Goal: Task Accomplishment & Management: Complete application form

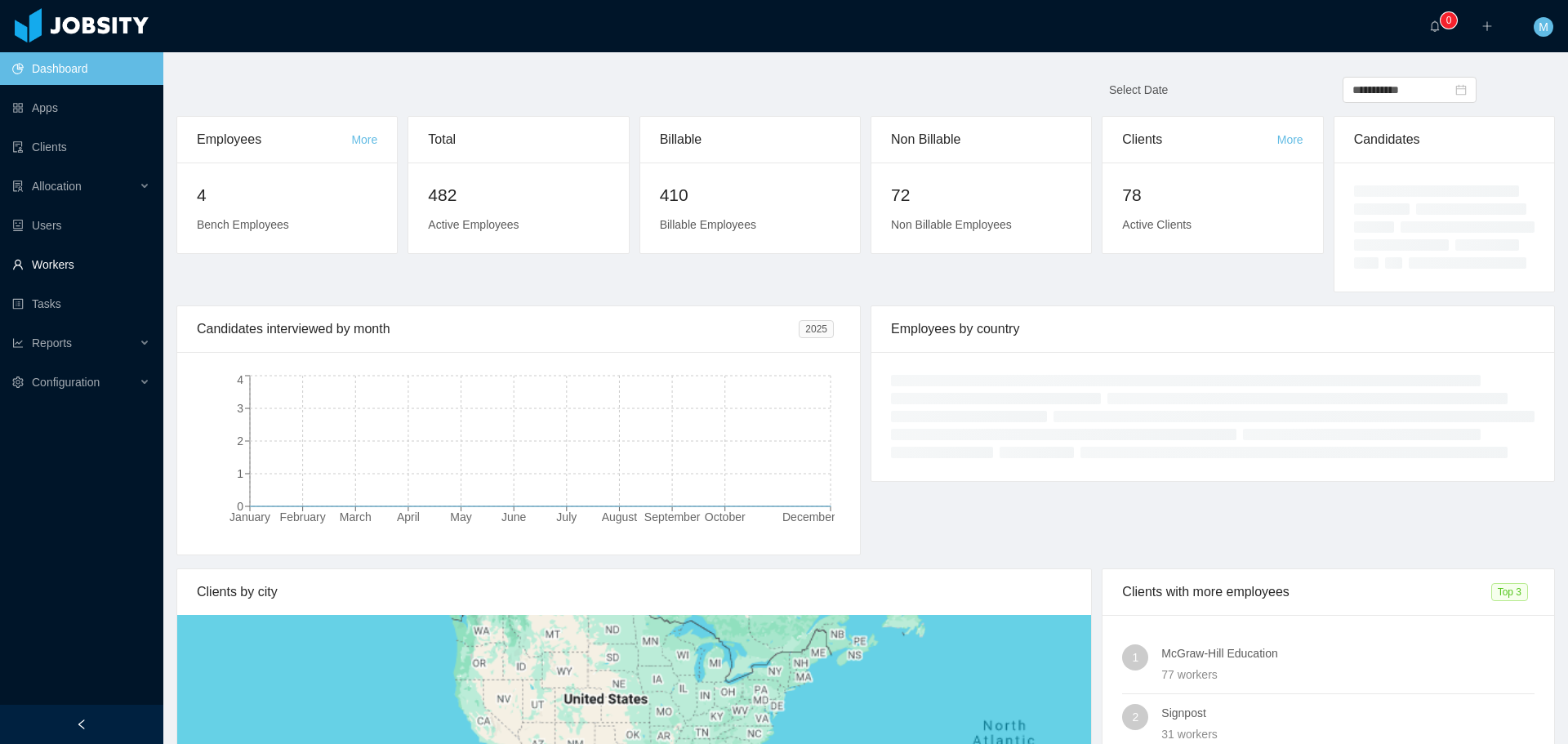
click at [56, 265] on link "Workers" at bounding box center [81, 264] width 138 height 33
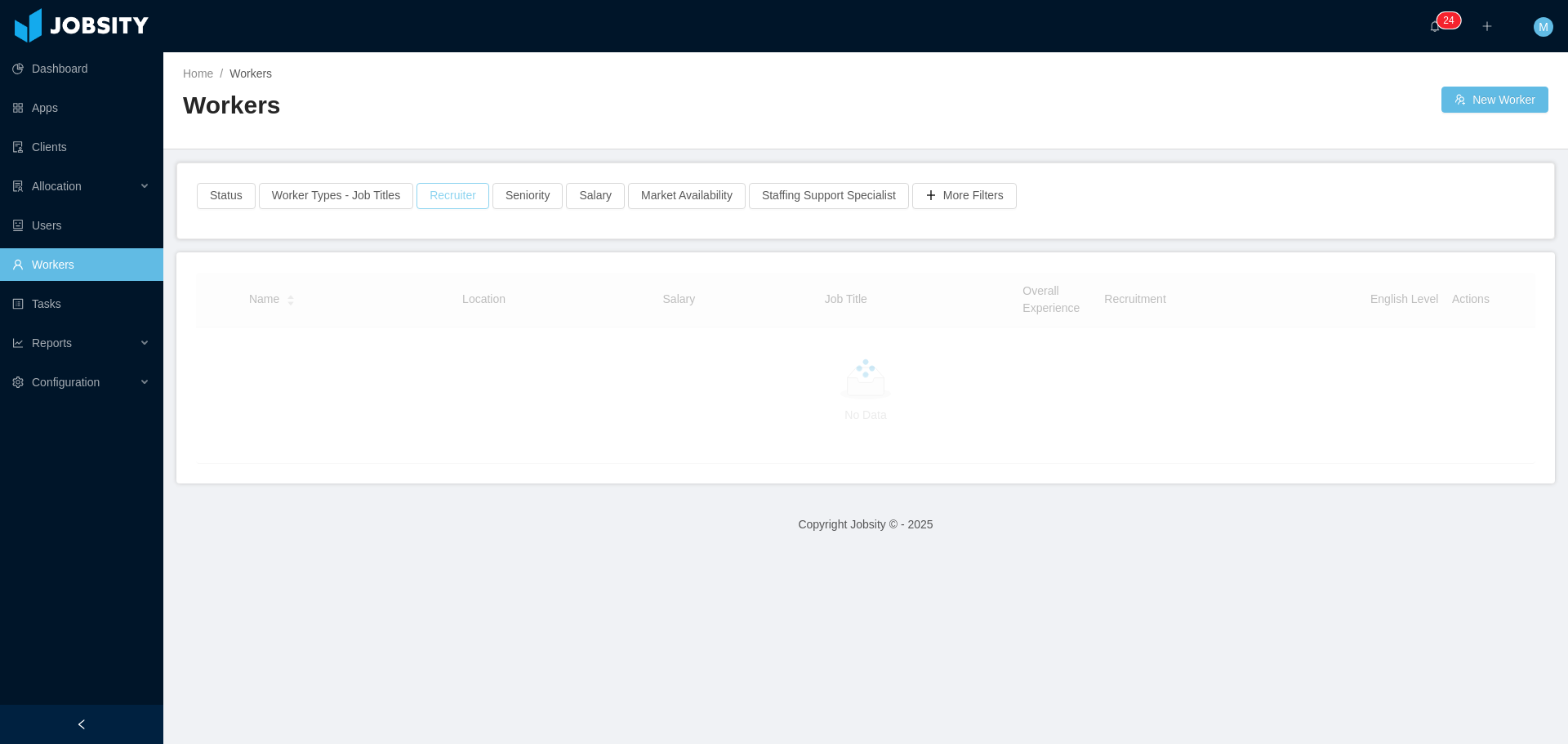
click at [460, 197] on button "Recruiter" at bounding box center [452, 195] width 73 height 26
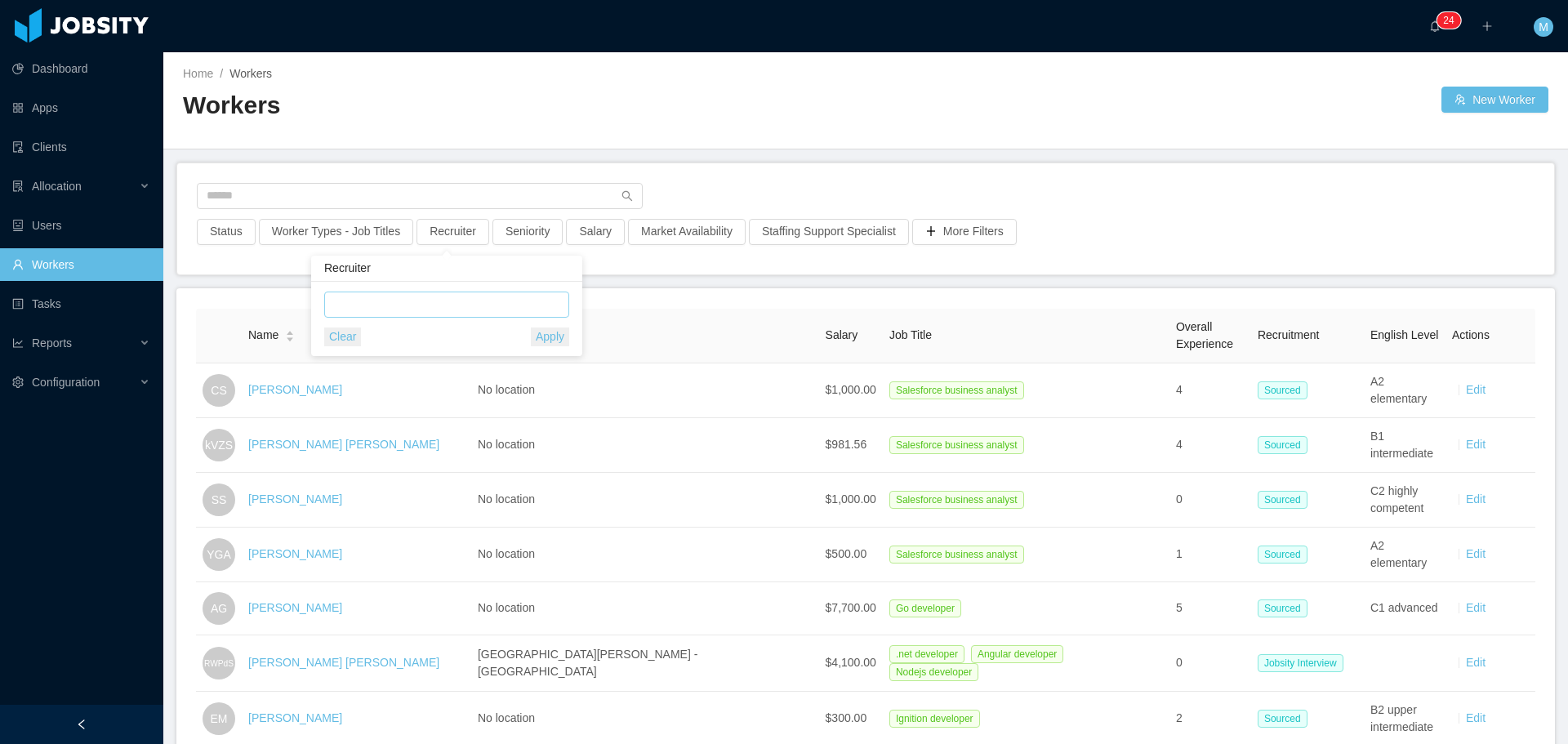
click at [395, 307] on div at bounding box center [445, 304] width 230 height 24
type input "******"
click at [400, 334] on li "[PERSON_NAME]" at bounding box center [447, 337] width 245 height 26
click at [866, 194] on div "Status Worker Types - Job Titles Recruiter · 1 Seniority Salary Market Availabi…" at bounding box center [865, 219] width 1376 height 111
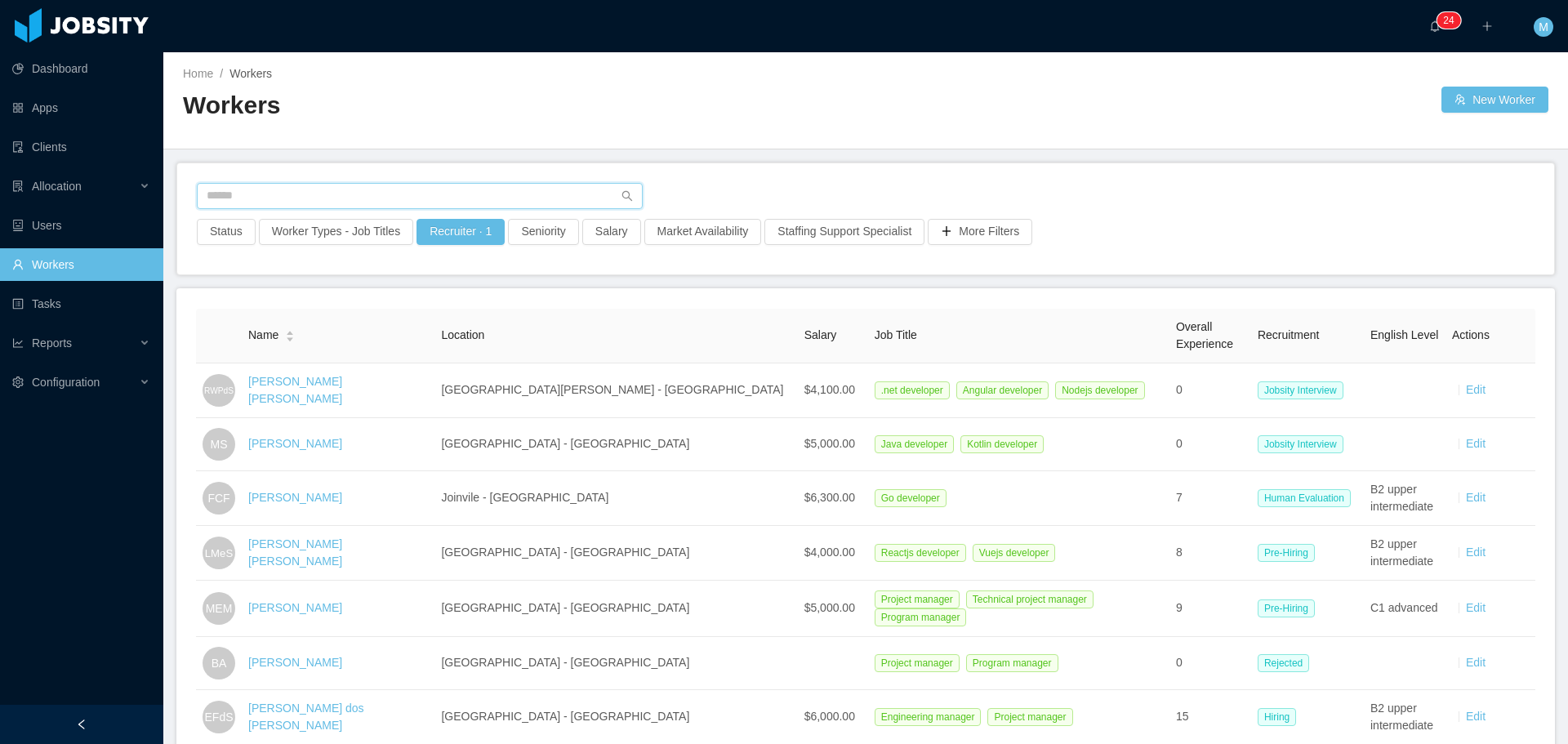
click at [303, 199] on input "text" at bounding box center [420, 195] width 445 height 26
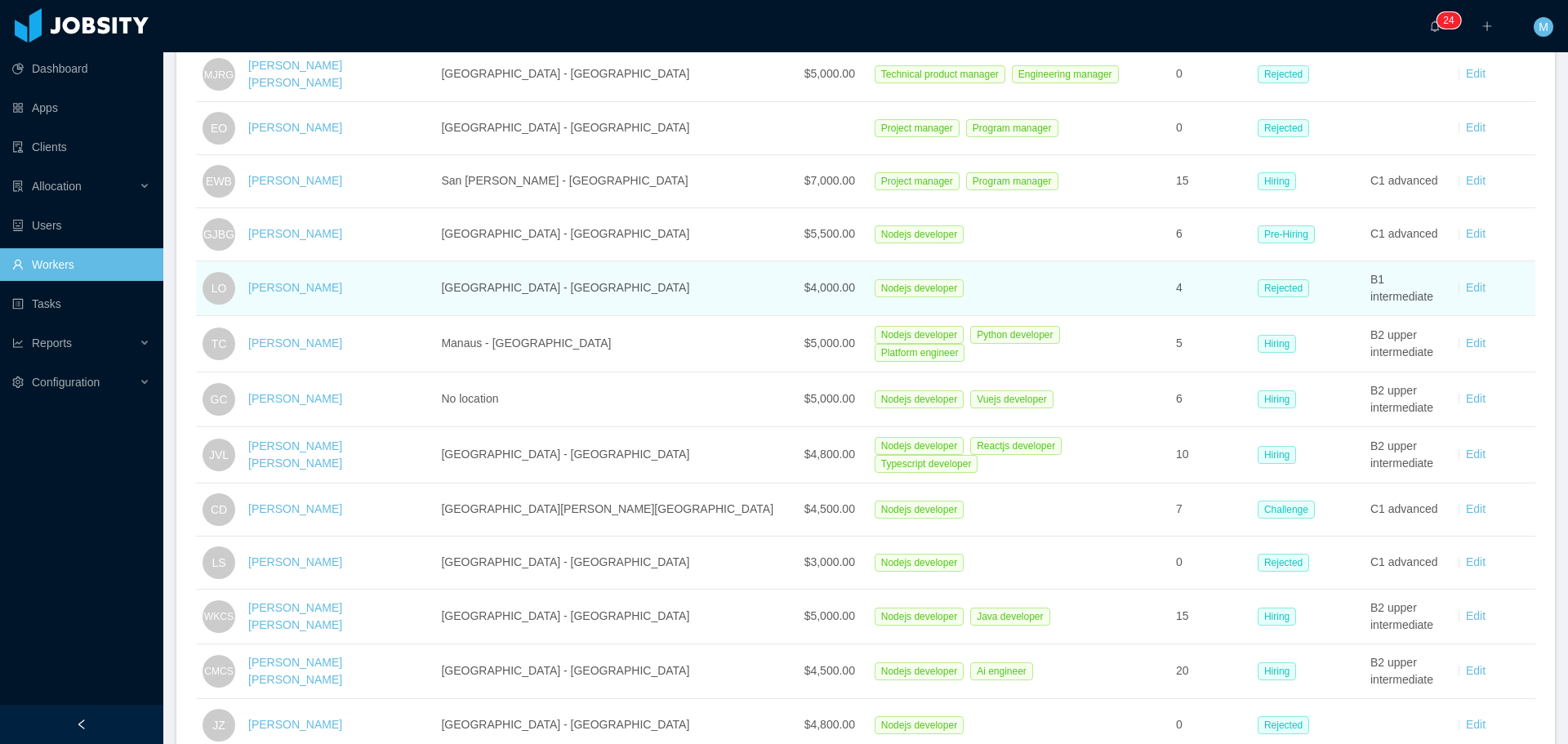
scroll to position [980, 0]
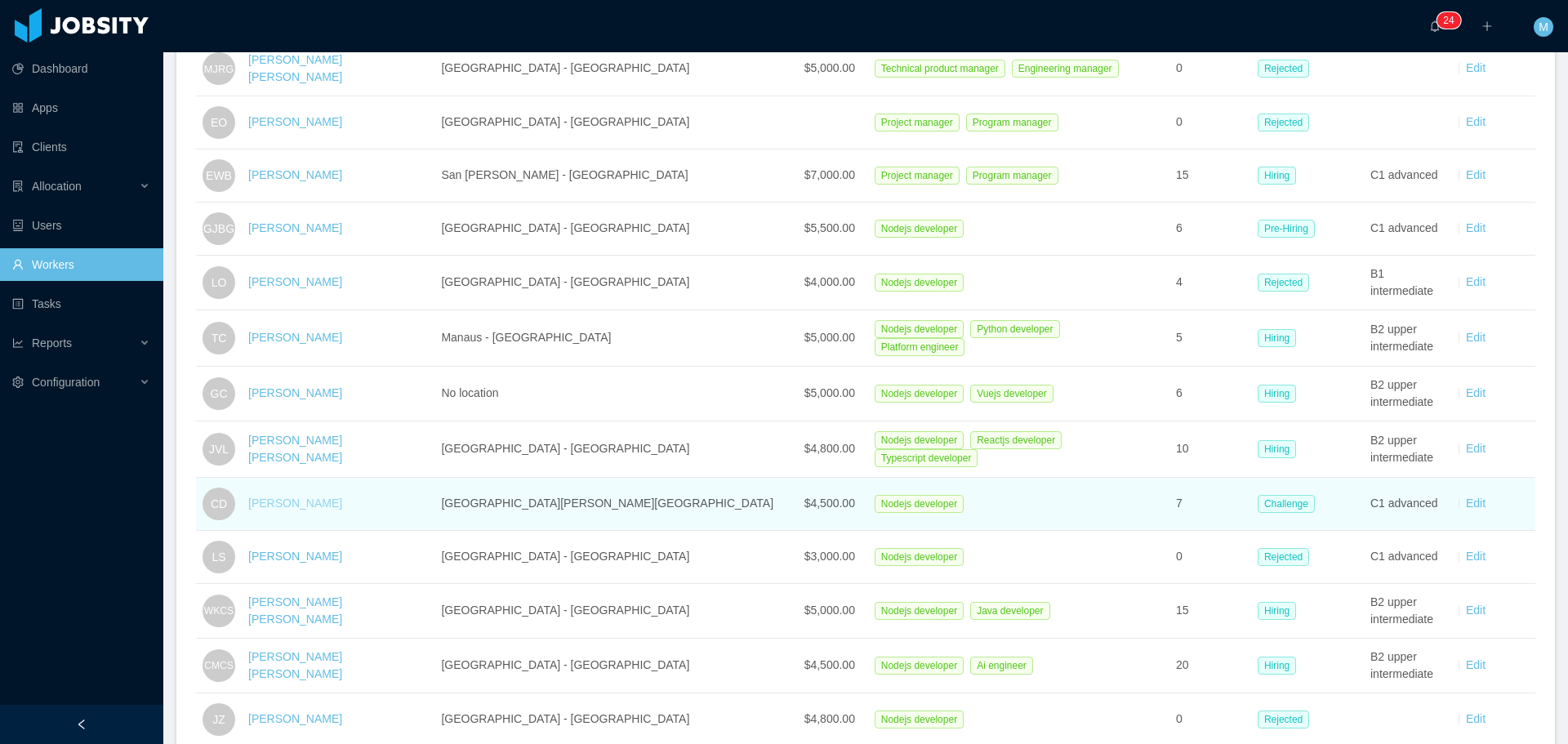
click at [289, 496] on link "[PERSON_NAME]" at bounding box center [295, 503] width 94 height 13
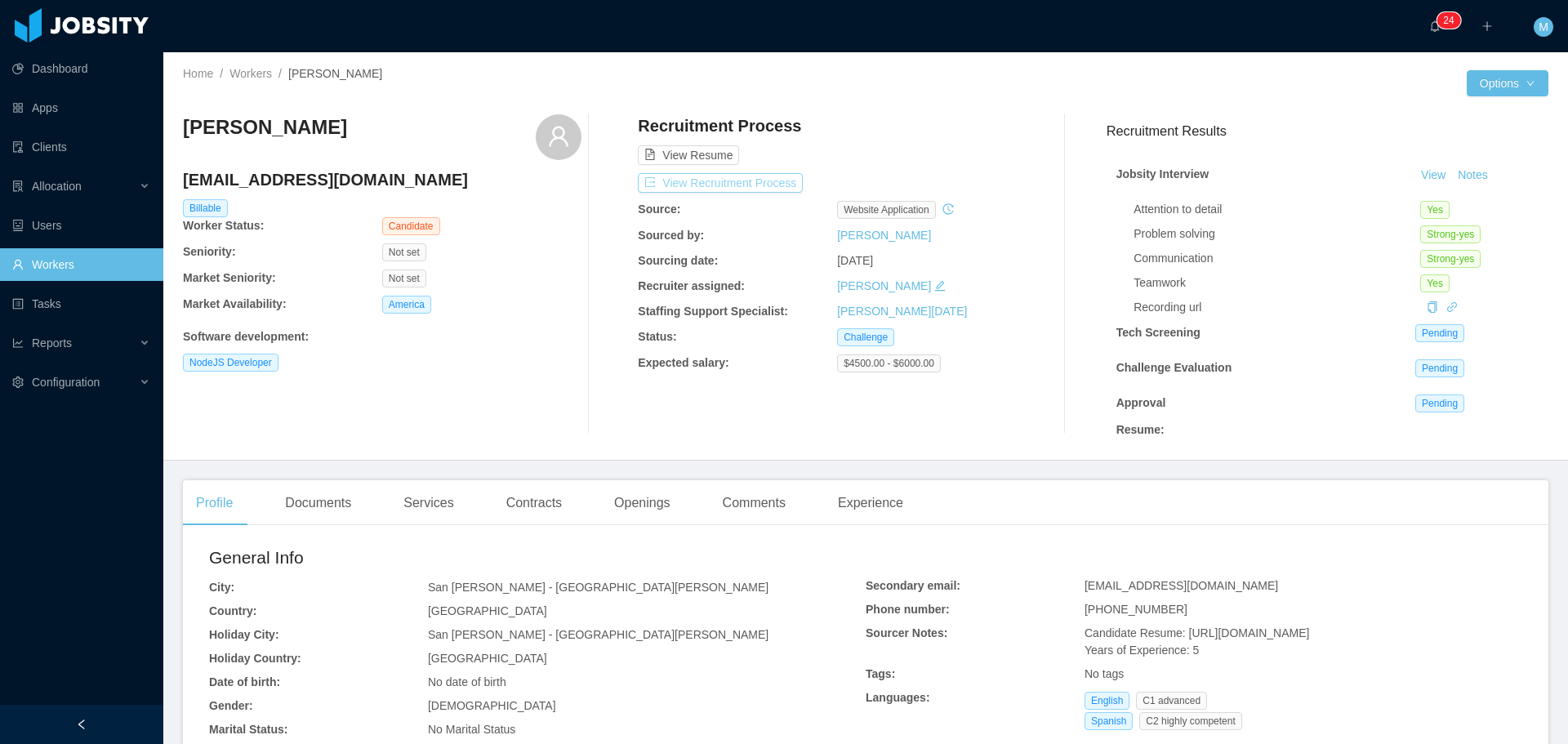
click at [713, 191] on button "View Recruitment Process" at bounding box center [721, 183] width 165 height 19
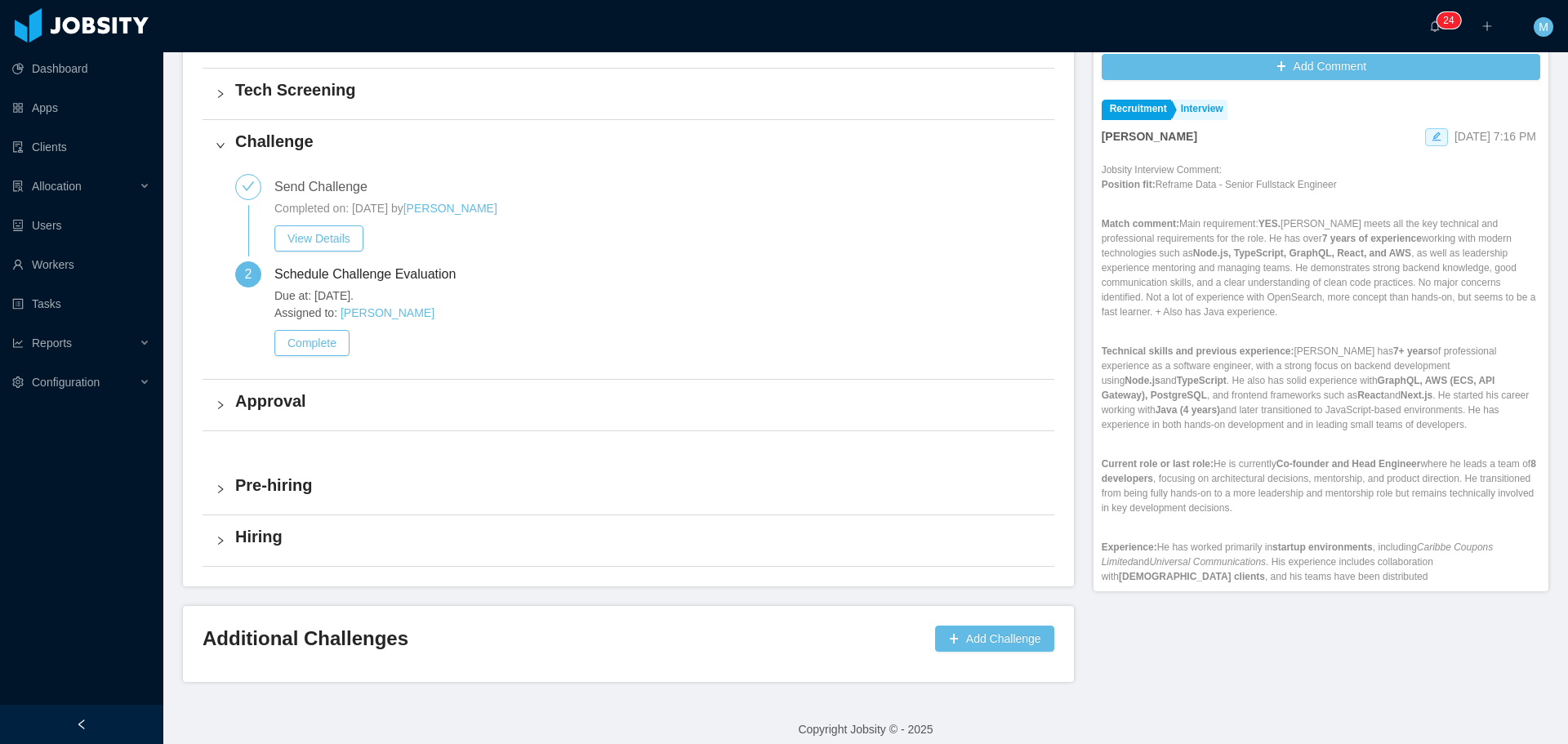
scroll to position [480, 0]
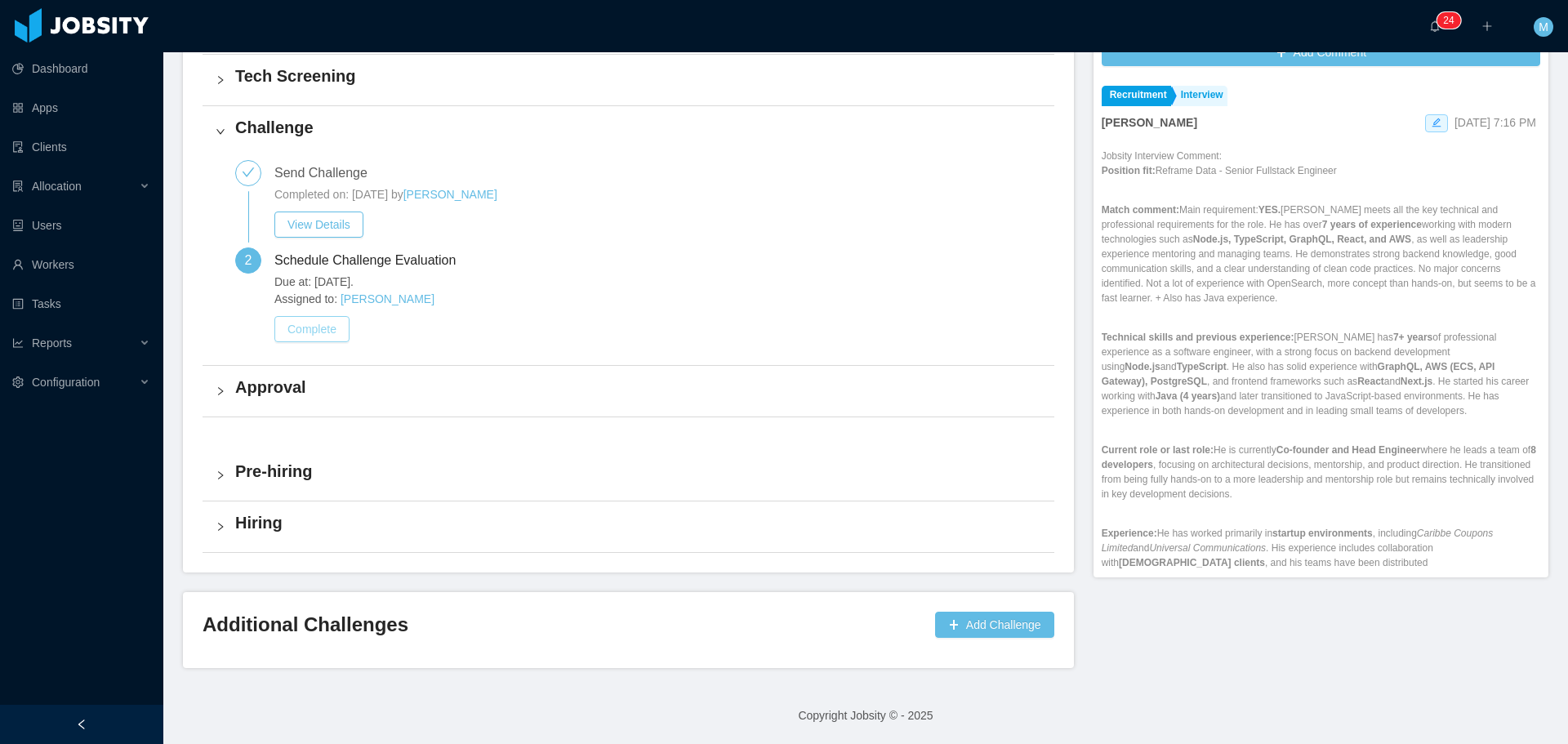
click at [321, 327] on button "Complete" at bounding box center [312, 329] width 75 height 26
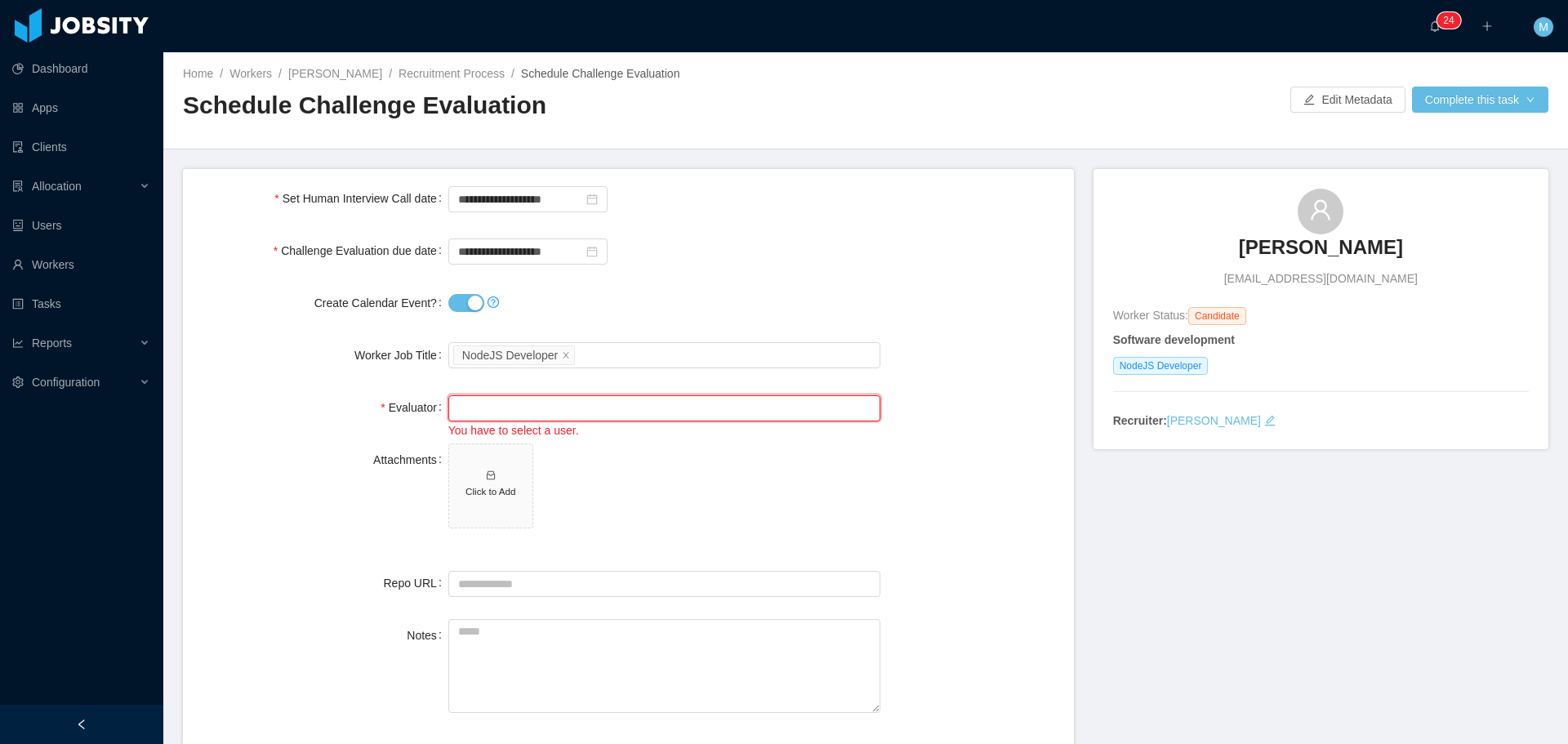
click at [503, 409] on input "text" at bounding box center [664, 408] width 432 height 26
click at [526, 437] on li "[PERSON_NAME] (2 pending 6 completed)" at bounding box center [659, 439] width 428 height 26
type input "**********"
click at [465, 307] on button "Create Calendar Event?" at bounding box center [465, 303] width 36 height 18
click at [525, 249] on input "**********" at bounding box center [527, 251] width 159 height 26
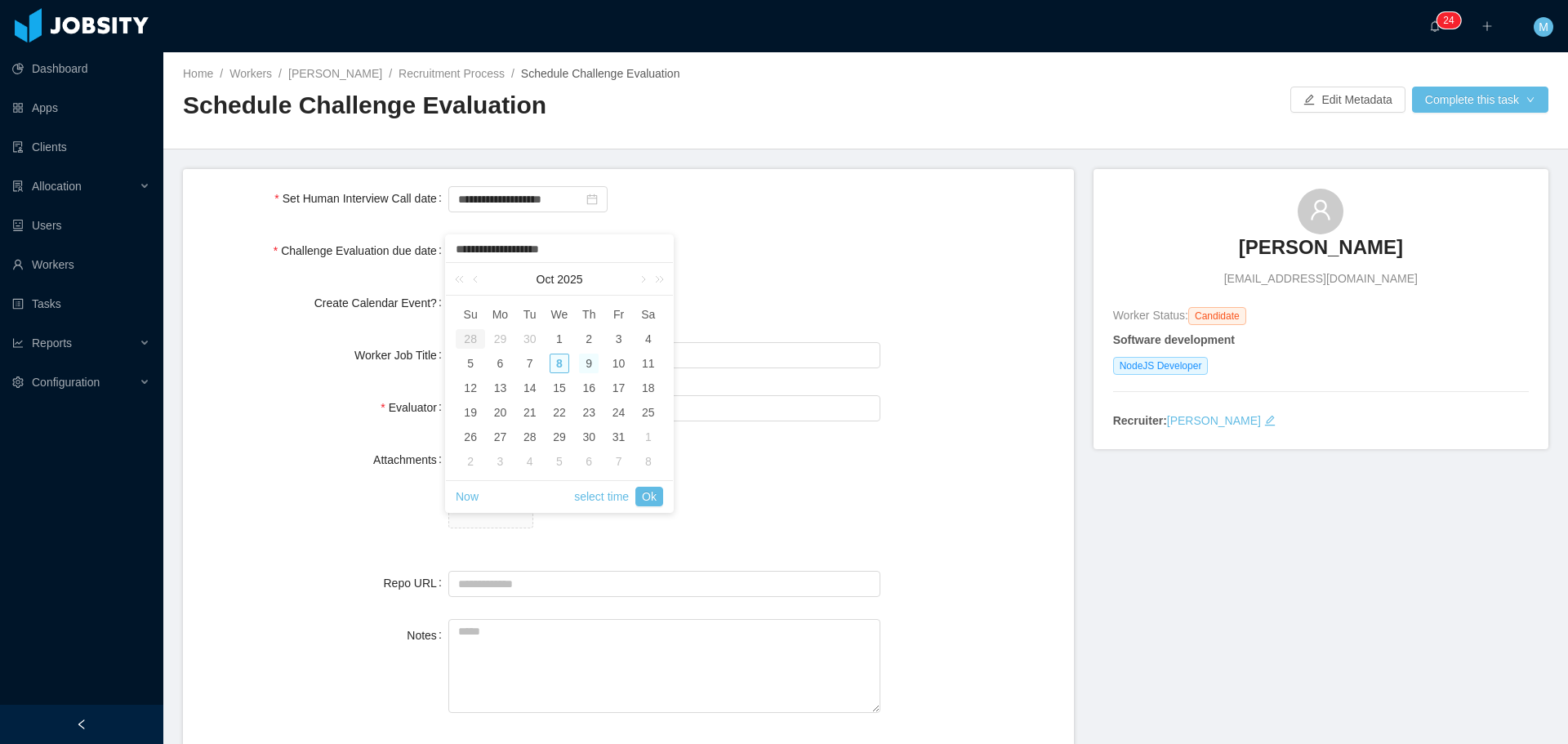
click at [587, 361] on div "9" at bounding box center [588, 363] width 19 height 19
type input "**********"
click at [642, 505] on link "Ok" at bounding box center [649, 495] width 28 height 19
click at [1436, 83] on div "Home / Workers / [PERSON_NAME] / Recruitment Process / Schedule Challenge Evalu…" at bounding box center [866, 101] width 1405 height 97
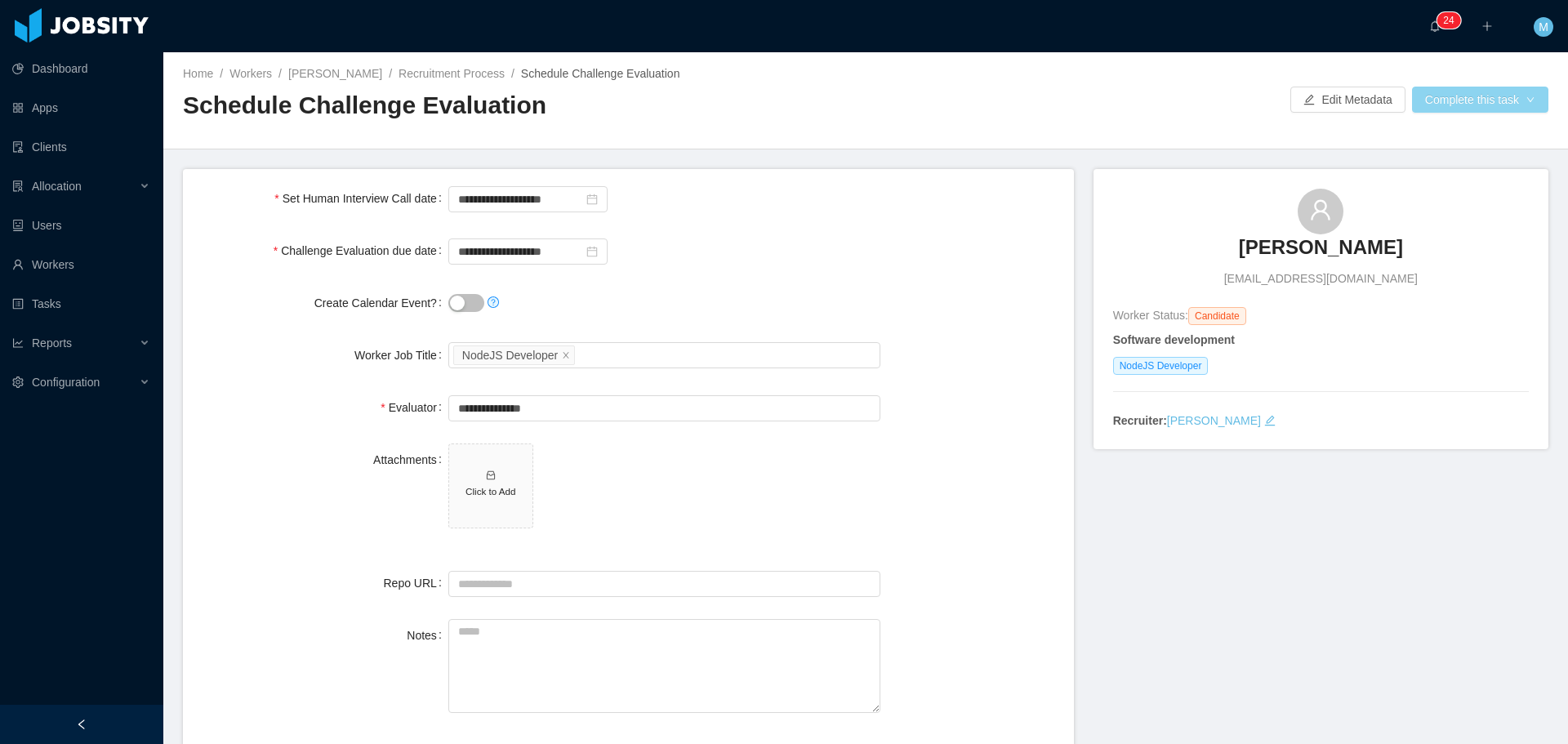
click at [1450, 88] on button "Complete this task" at bounding box center [1480, 99] width 136 height 26
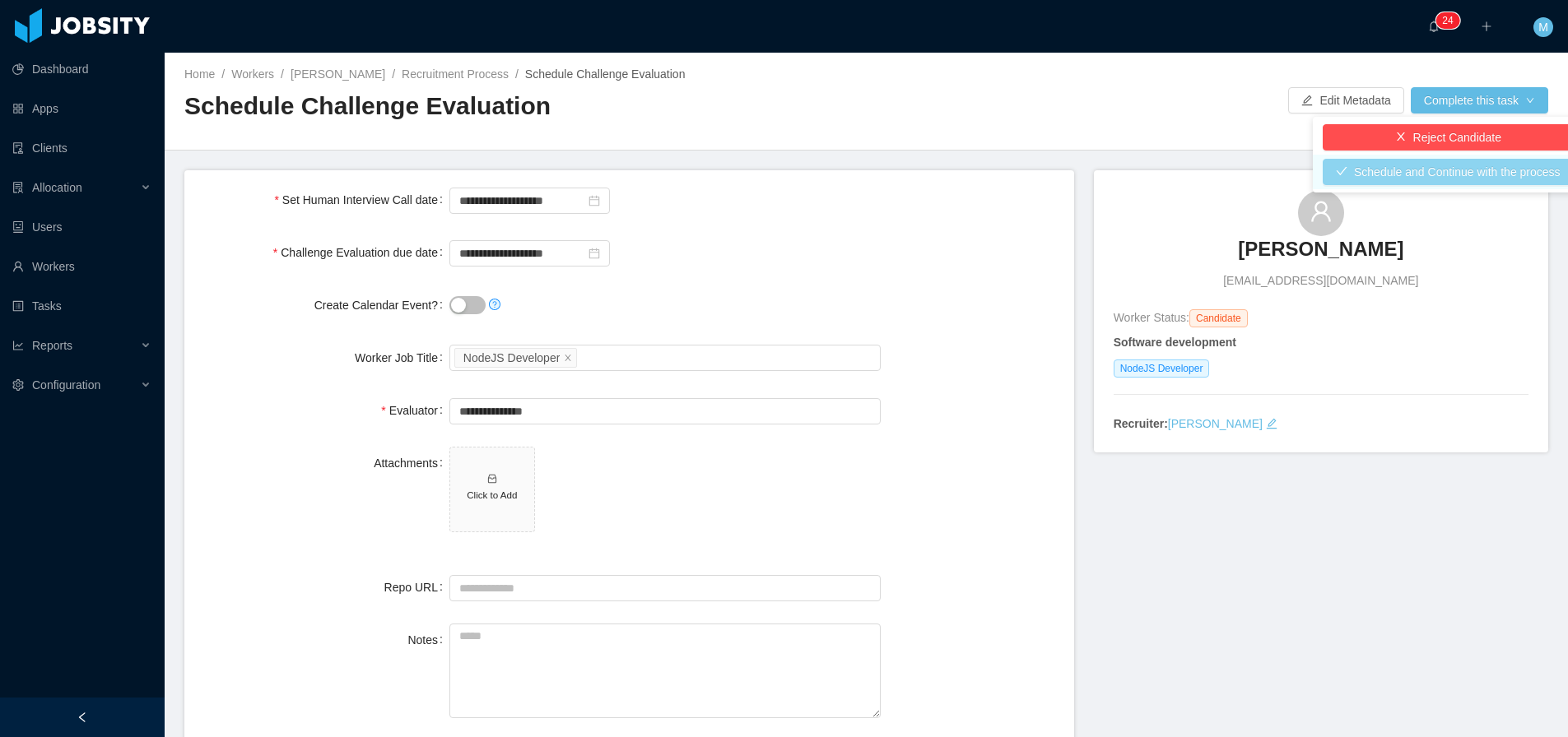
click at [1396, 176] on button "Schedule and Continue with the process" at bounding box center [1448, 171] width 251 height 26
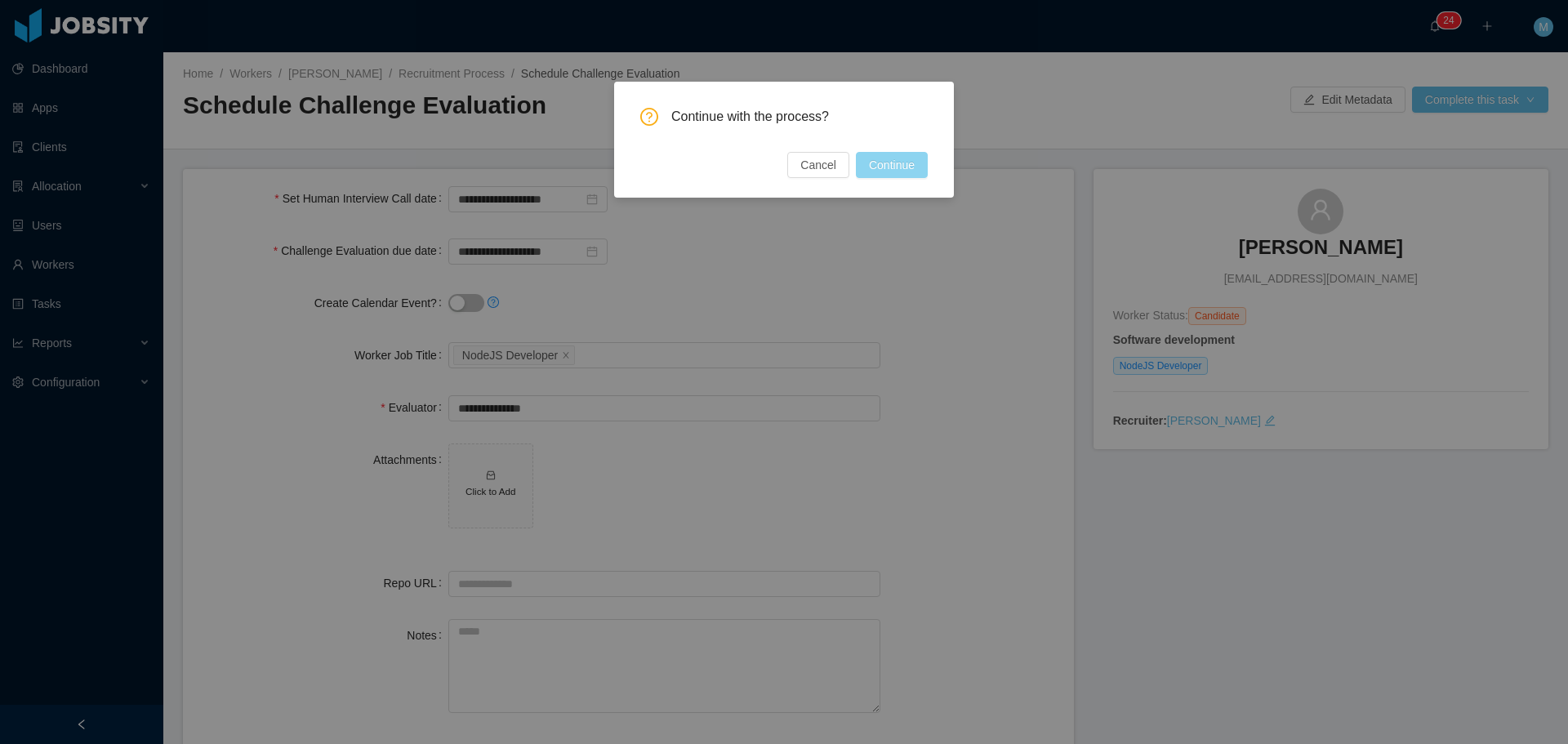
click at [907, 168] on button "Continue" at bounding box center [892, 164] width 72 height 26
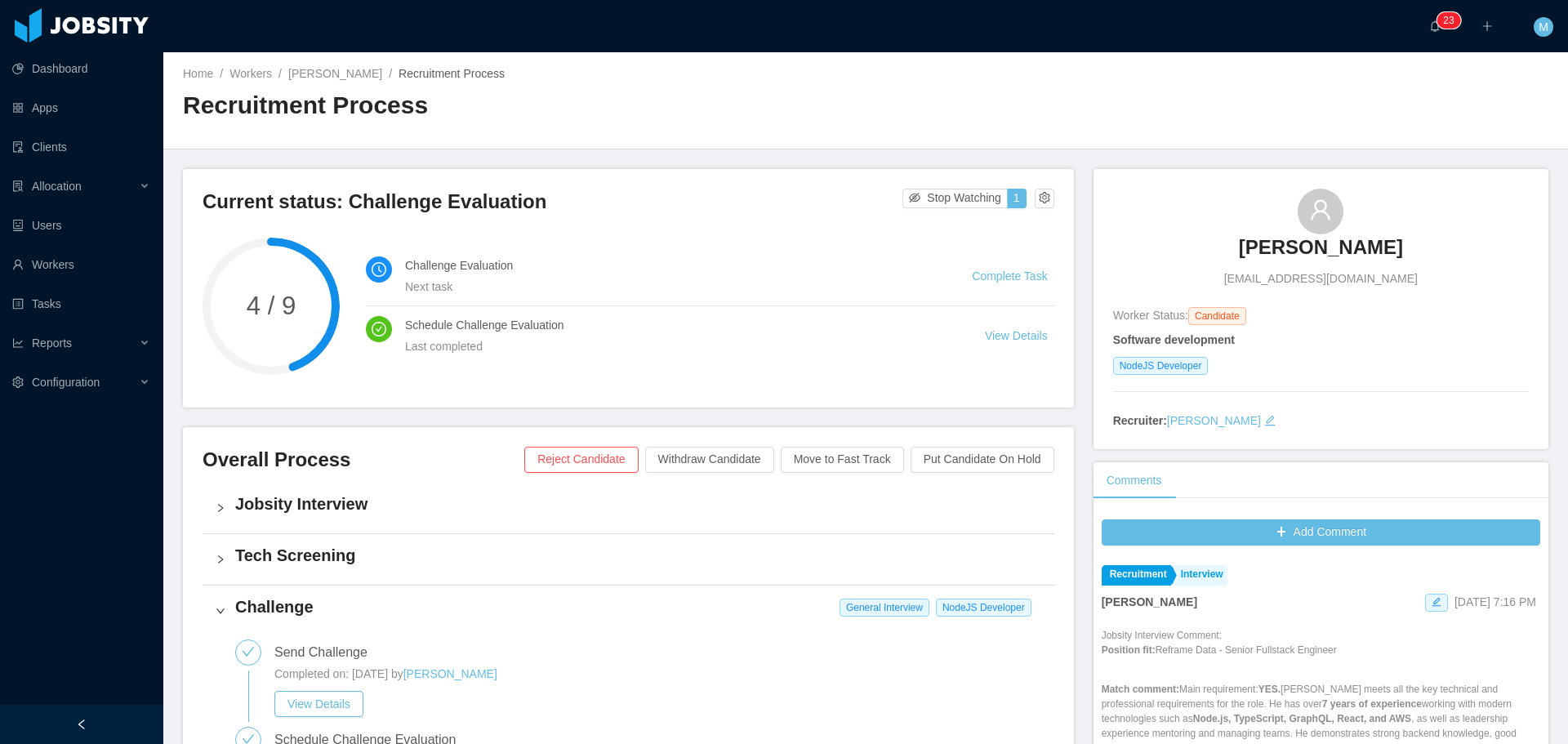
click at [71, 24] on div at bounding box center [82, 25] width 147 height 34
